Goal: Information Seeking & Learning: Learn about a topic

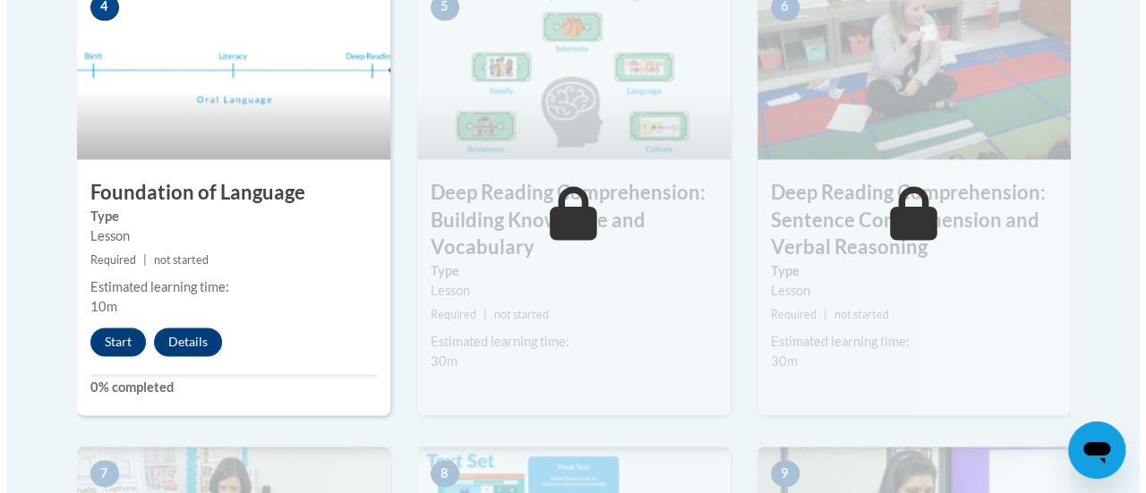
scroll to position [1089, 0]
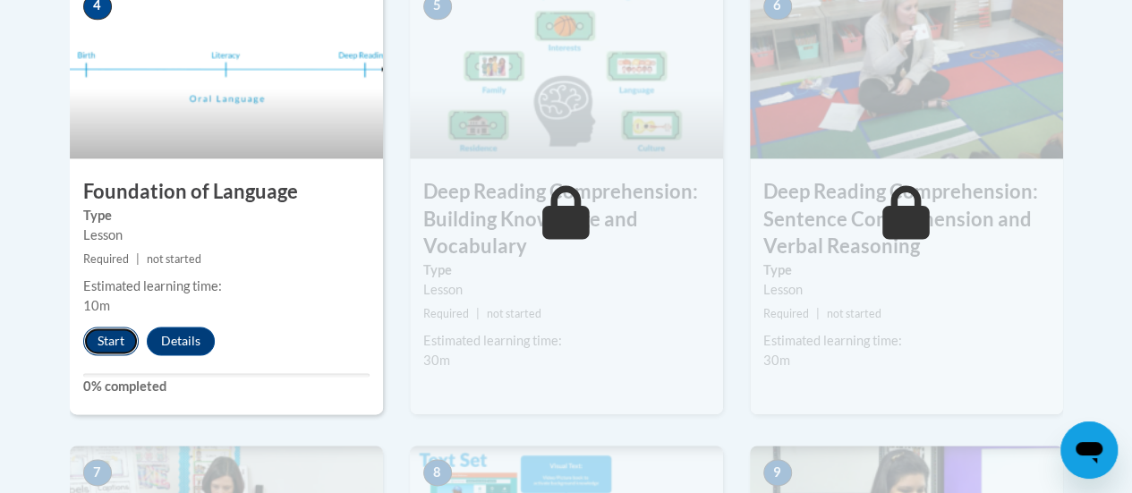
click at [102, 343] on button "Start" at bounding box center [111, 341] width 56 height 29
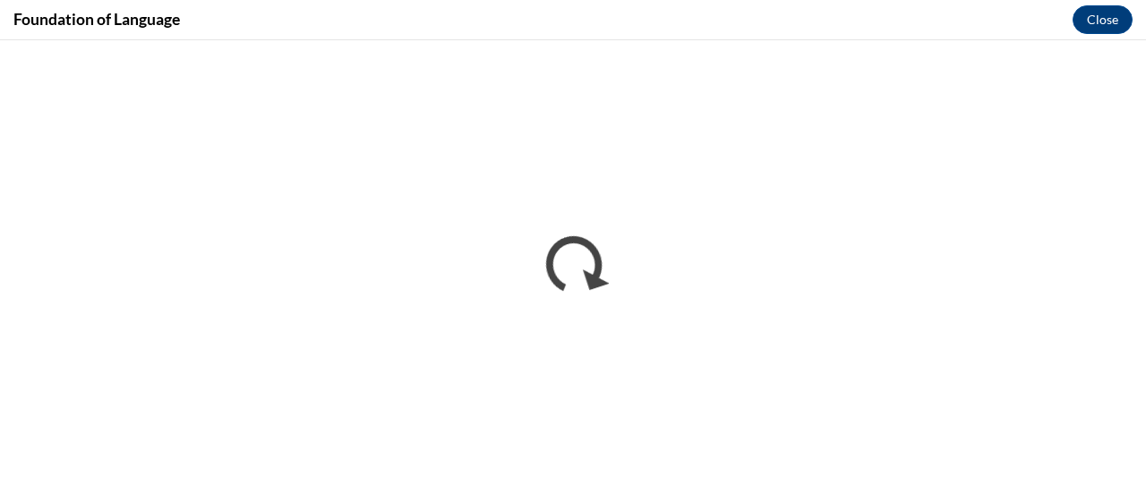
scroll to position [0, 0]
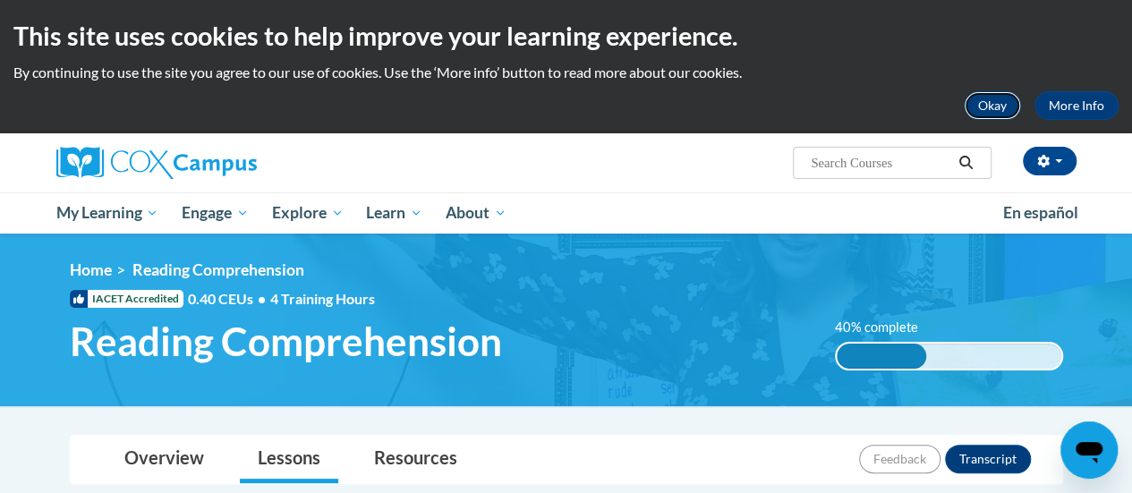
click at [993, 107] on button "Okay" at bounding box center [992, 105] width 57 height 29
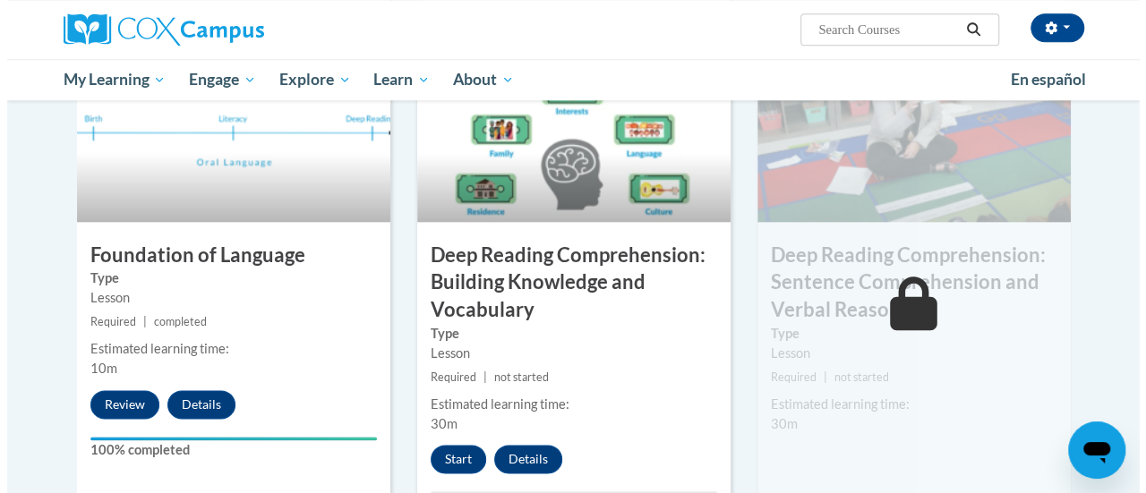
scroll to position [1015, 0]
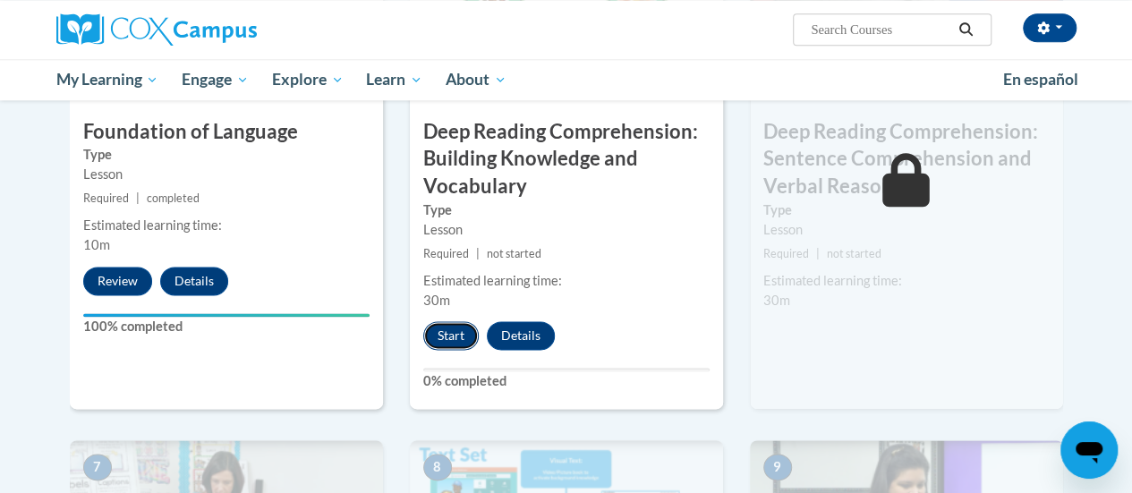
click at [438, 336] on button "Start" at bounding box center [451, 335] width 56 height 29
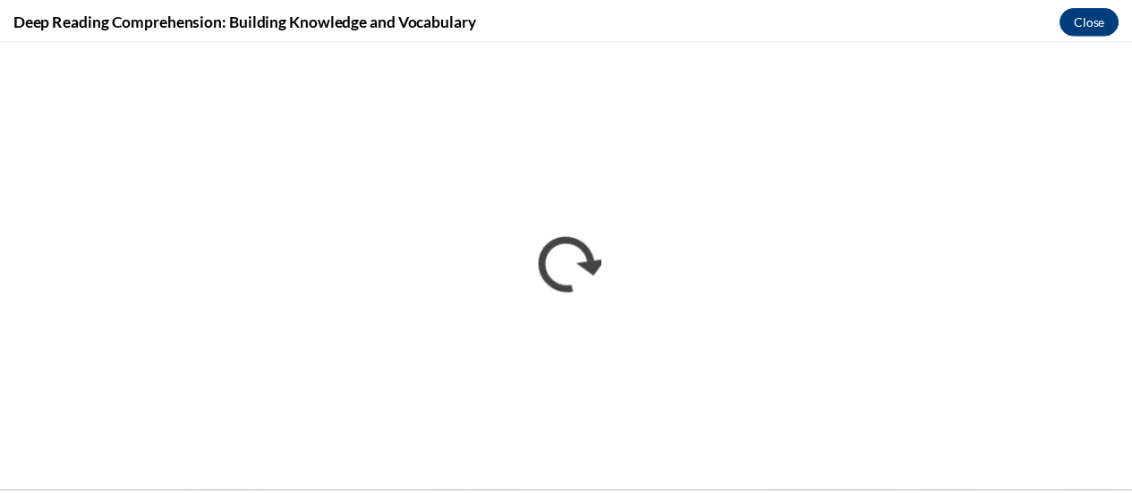
scroll to position [0, 0]
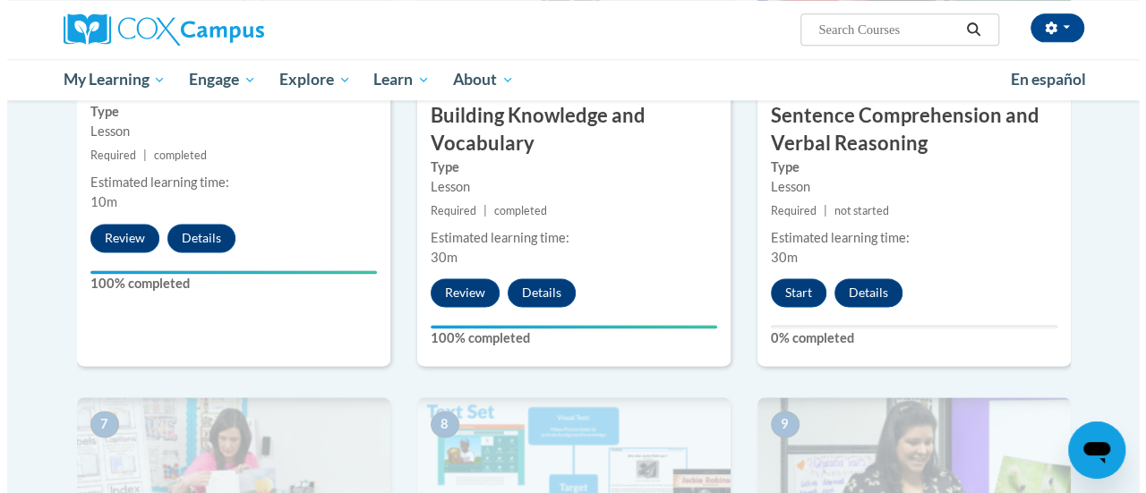
scroll to position [1086, 0]
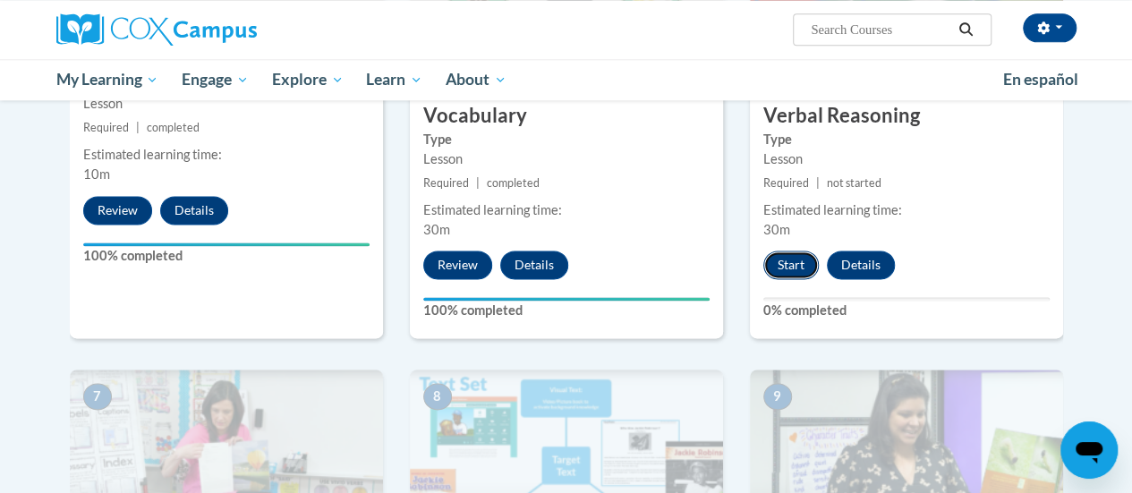
click at [790, 255] on button "Start" at bounding box center [792, 265] width 56 height 29
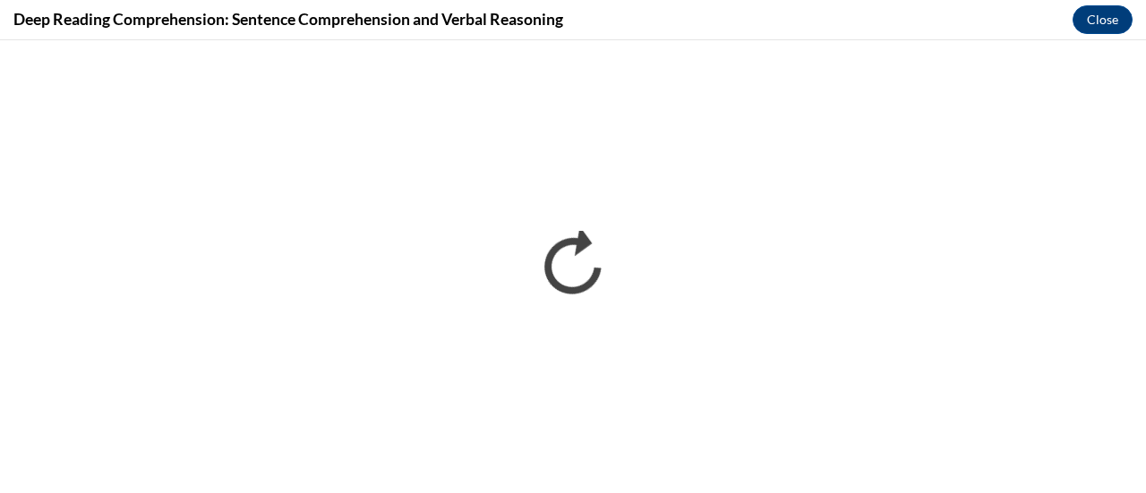
scroll to position [0, 0]
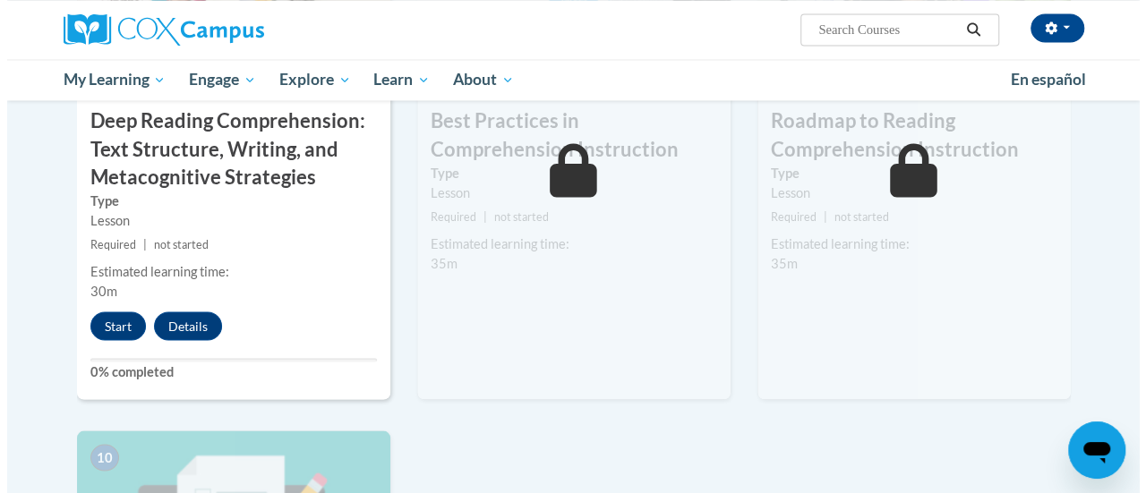
scroll to position [1546, 0]
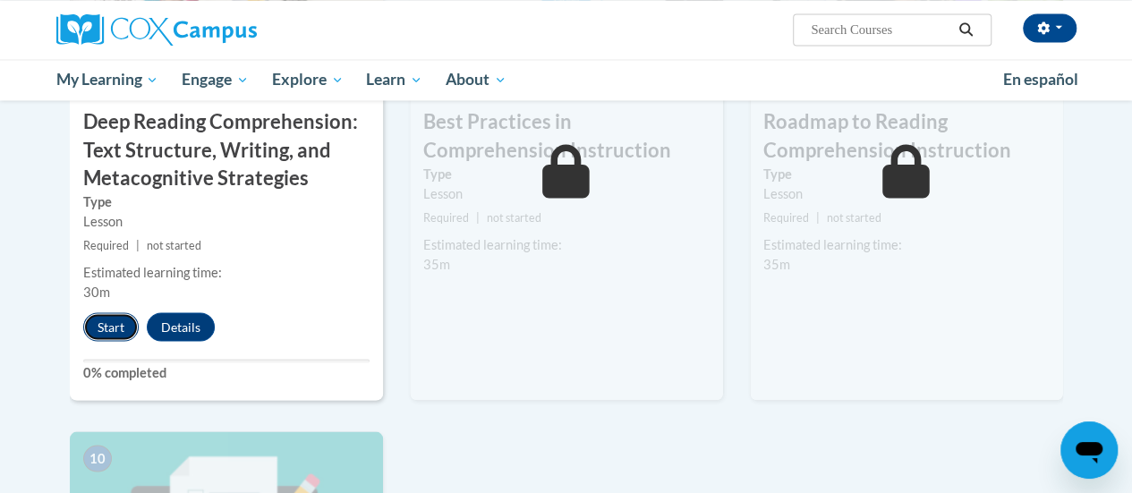
click at [111, 318] on button "Start" at bounding box center [111, 326] width 56 height 29
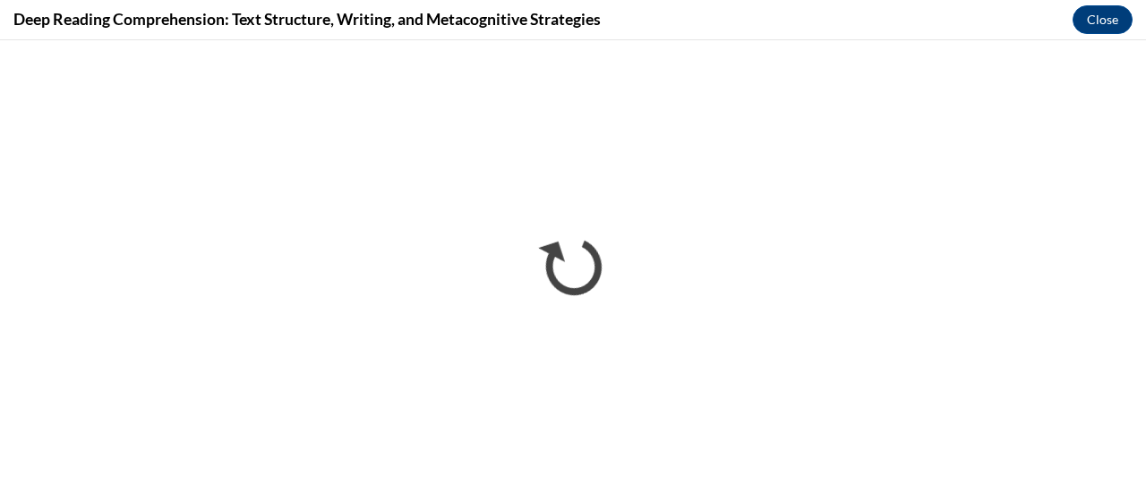
scroll to position [0, 0]
